Goal: Complete application form: Complete application form

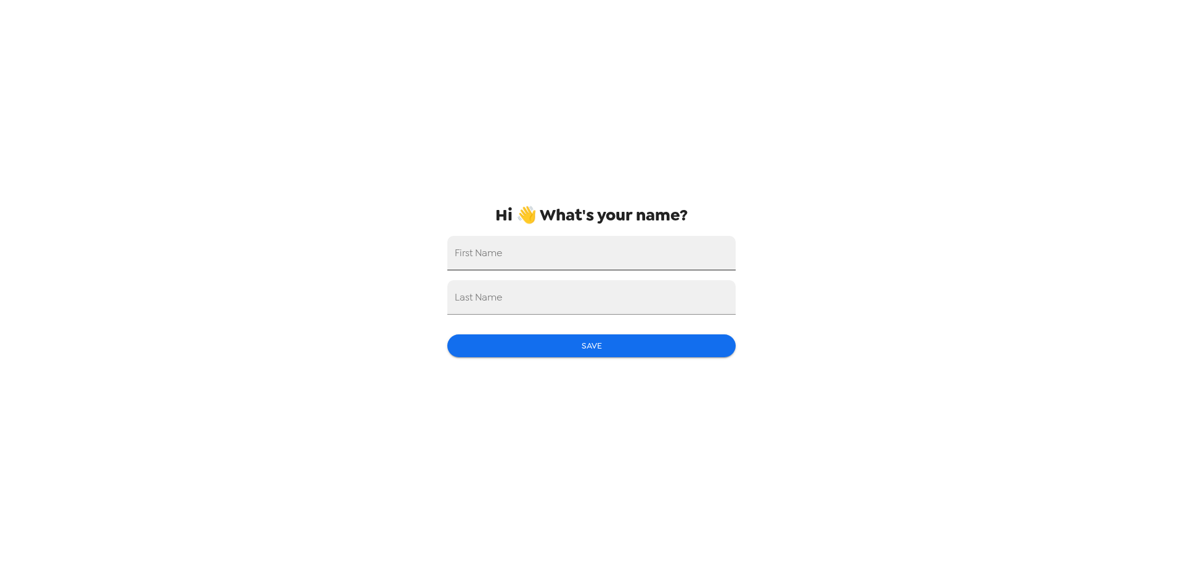
click at [541, 245] on input "First Name" at bounding box center [591, 253] width 288 height 35
type input "[PERSON_NAME]"
click at [528, 293] on input "Last Name" at bounding box center [591, 297] width 288 height 35
type input "Reasons"
click at [539, 342] on button "Save" at bounding box center [591, 346] width 288 height 23
